Goal: Check status: Check status

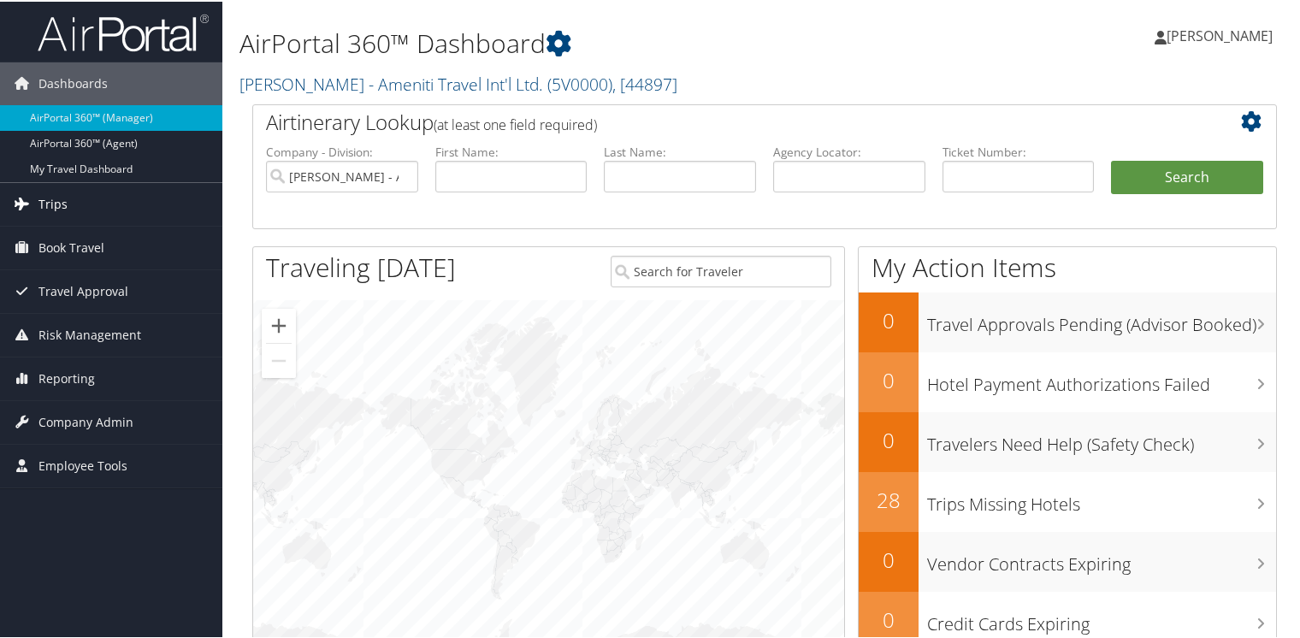
click at [50, 200] on span "Trips" at bounding box center [52, 202] width 29 height 43
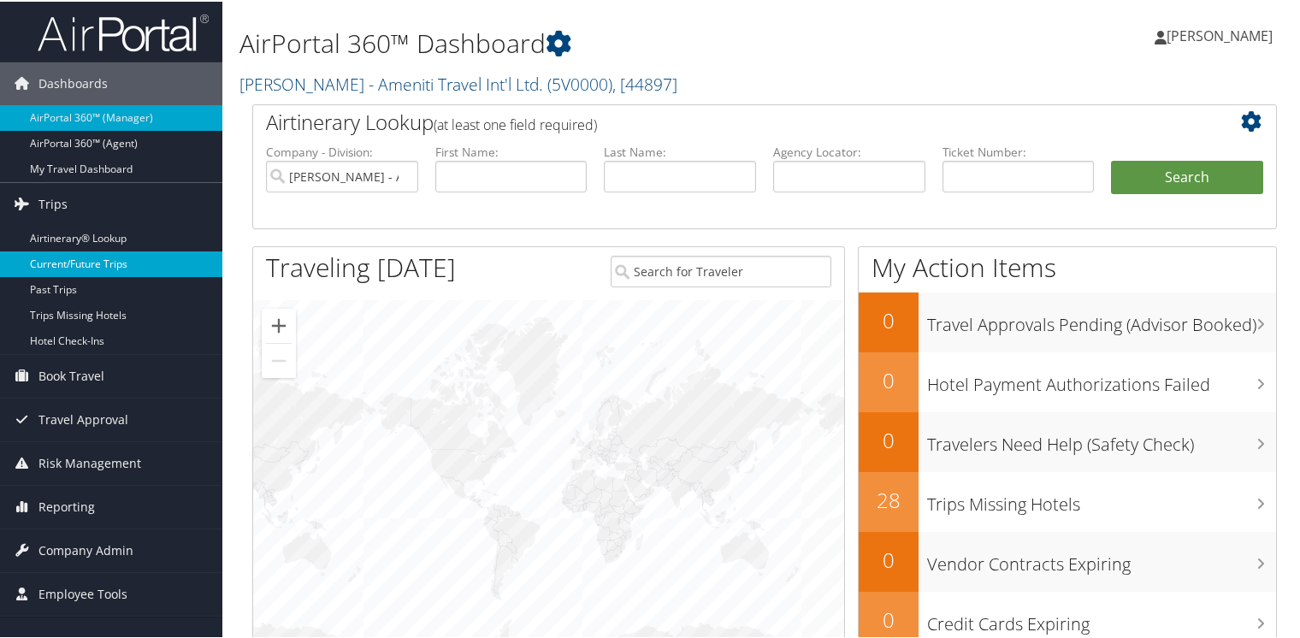
click at [58, 263] on link "Current/Future Trips" at bounding box center [111, 263] width 222 height 26
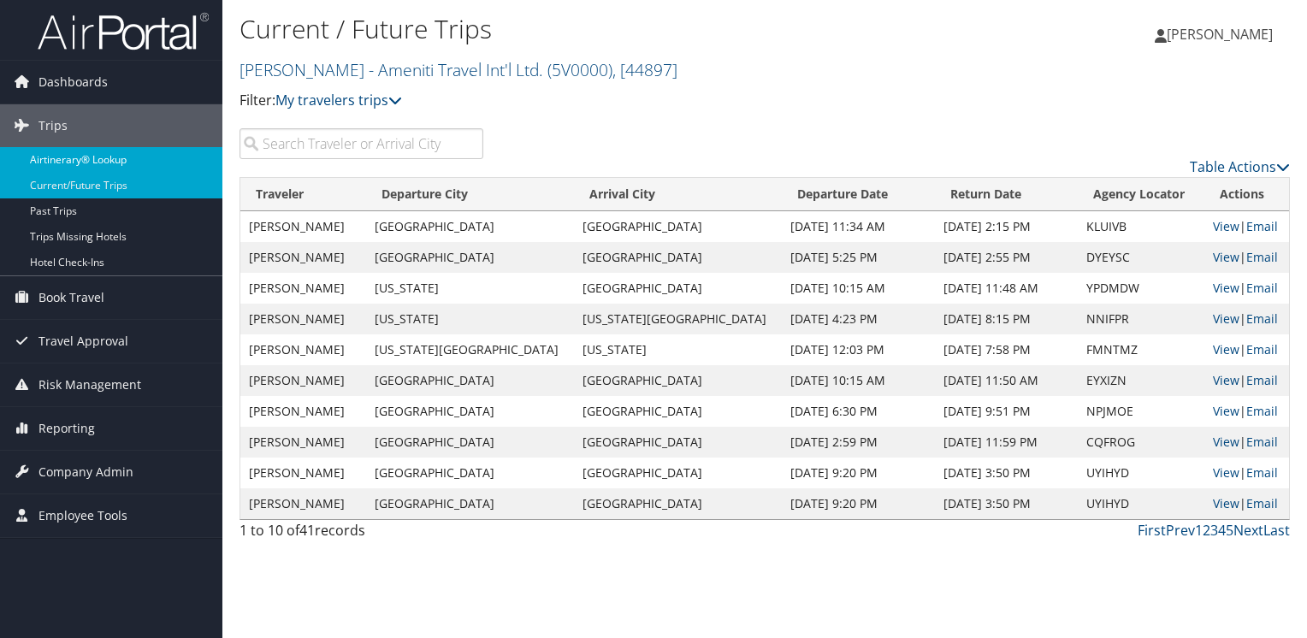
click at [60, 159] on link "Airtinerary® Lookup" at bounding box center [111, 160] width 222 height 26
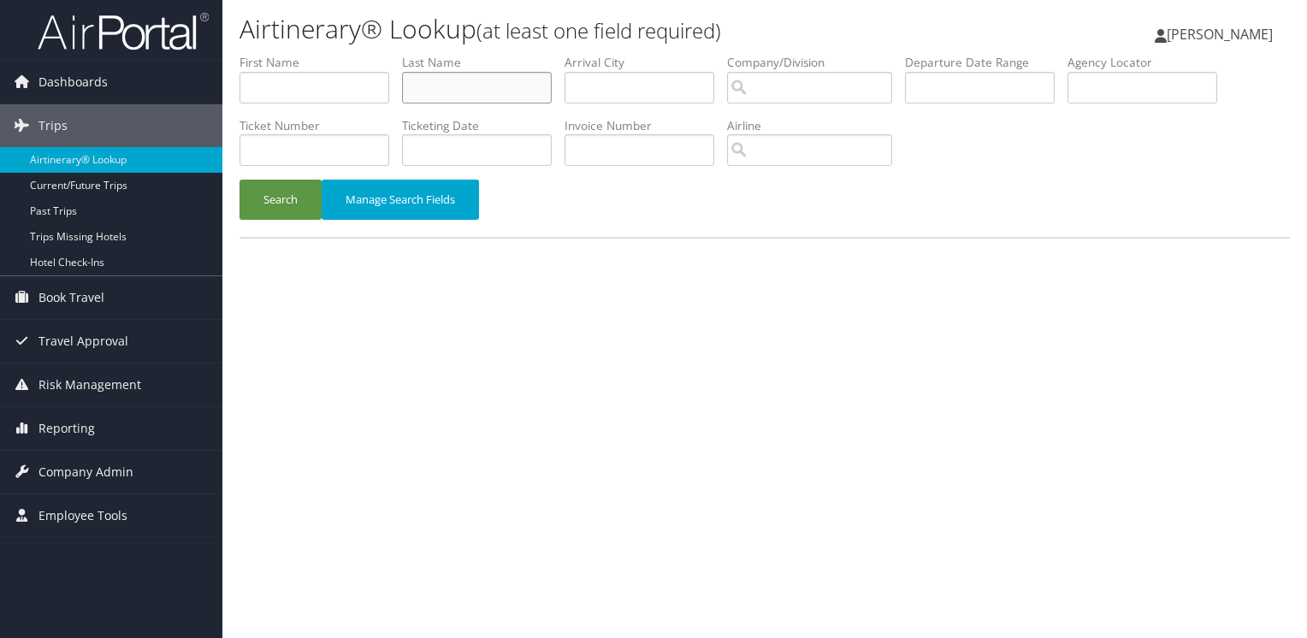
click at [421, 85] on input "text" at bounding box center [477, 88] width 150 height 32
type input "arrington"
click at [267, 194] on button "Search" at bounding box center [281, 200] width 82 height 40
